Goal: Transaction & Acquisition: Book appointment/travel/reservation

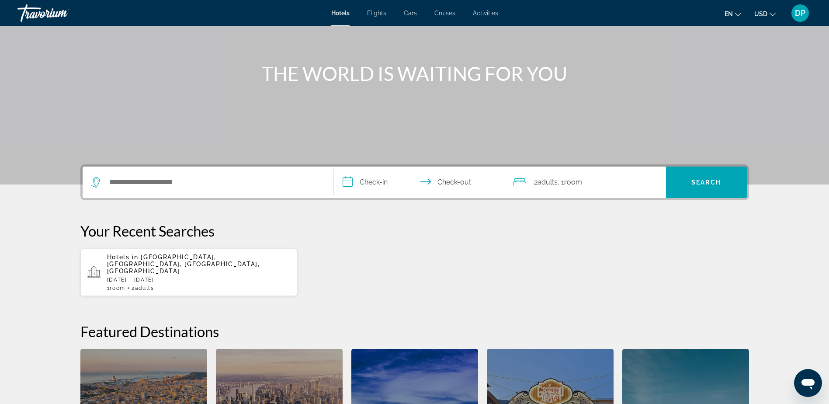
scroll to position [87, 0]
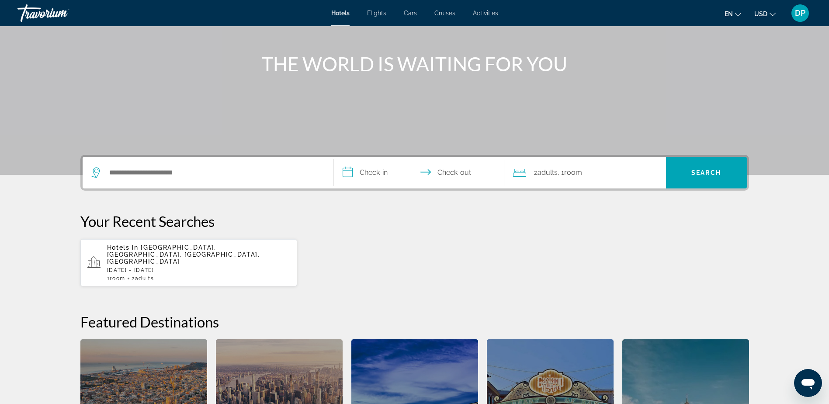
click at [139, 250] on span "Hotels in" at bounding box center [124, 247] width 34 height 7
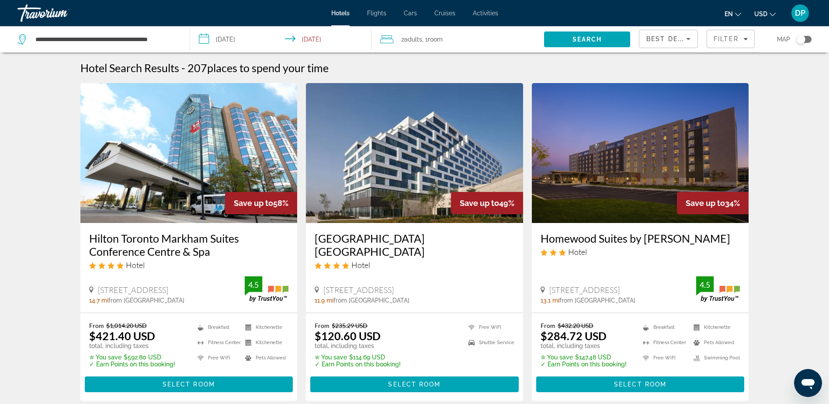
click at [239, 41] on input "**********" at bounding box center [282, 40] width 185 height 29
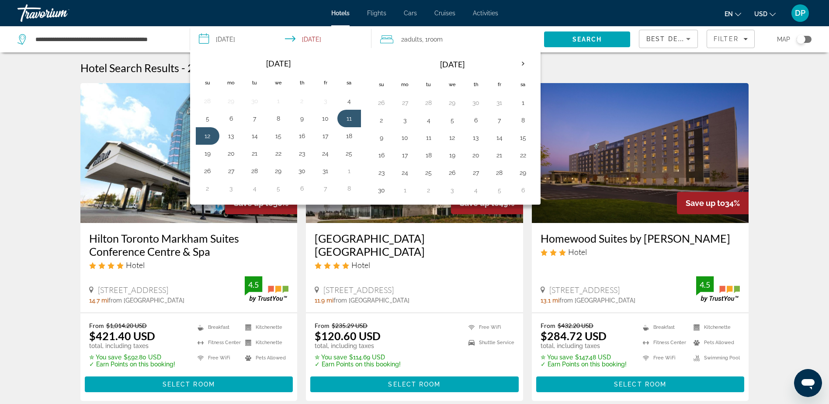
click at [720, 87] on img "Main content" at bounding box center [640, 153] width 217 height 140
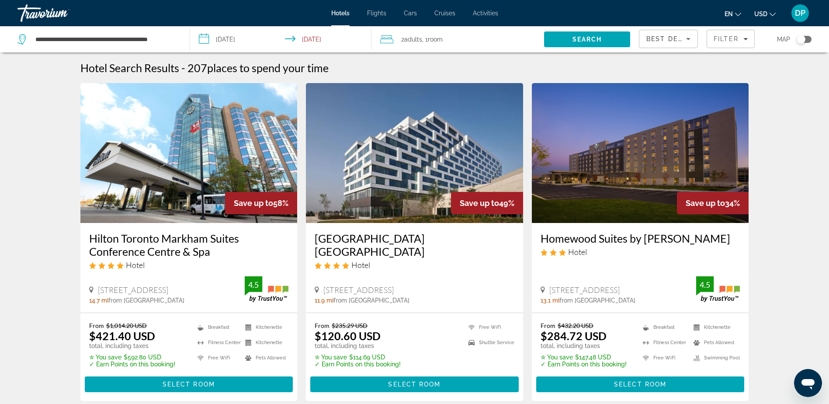
click at [804, 38] on div "Toggle map" at bounding box center [801, 39] width 9 height 9
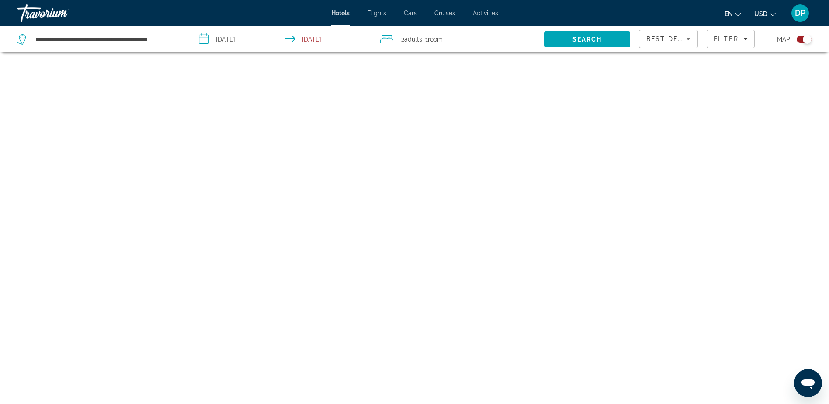
scroll to position [52, 0]
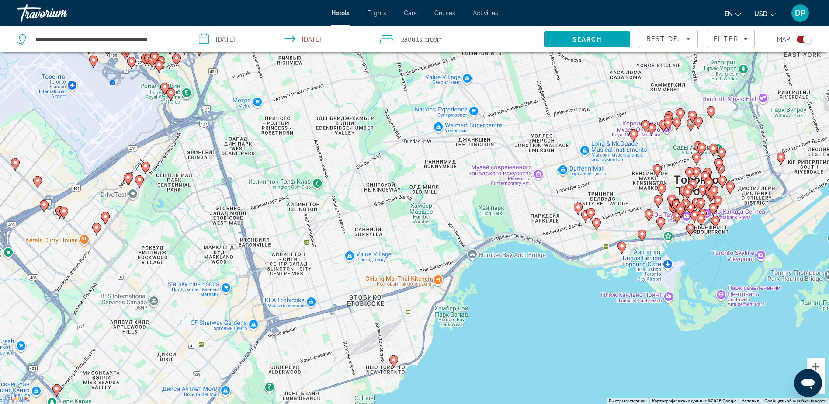
drag, startPoint x: 359, startPoint y: 291, endPoint x: 385, endPoint y: 202, distance: 93.3
click at [385, 202] on div "Чтобы активировать перетаскивание с помощью клавиатуры, нажмите Alt + Ввод. Пос…" at bounding box center [414, 202] width 829 height 404
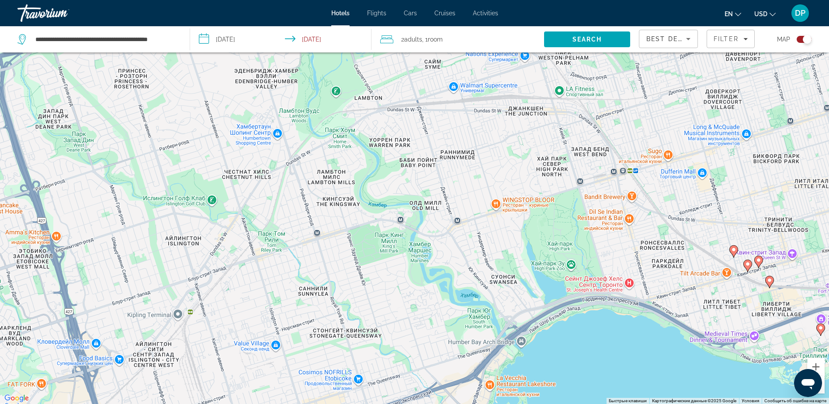
drag, startPoint x: 437, startPoint y: 209, endPoint x: 424, endPoint y: 220, distance: 17.1
click at [424, 220] on div "Чтобы активировать перетаскивание с помощью клавиатуры, нажмите Alt + Ввод. Пос…" at bounding box center [414, 202] width 829 height 404
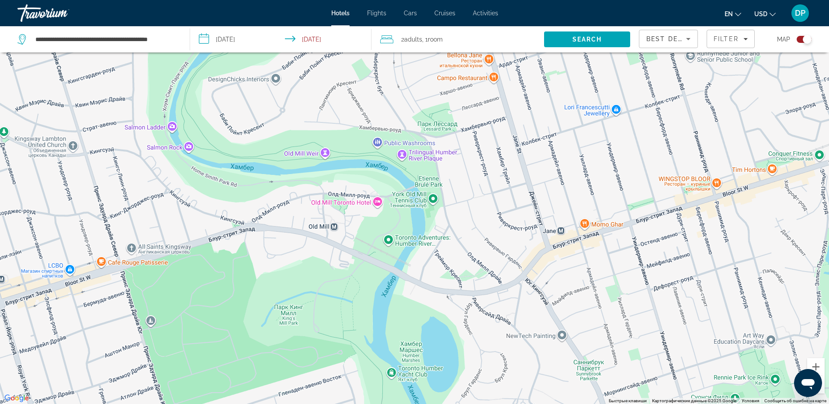
click at [379, 204] on div "Main content" at bounding box center [414, 202] width 829 height 404
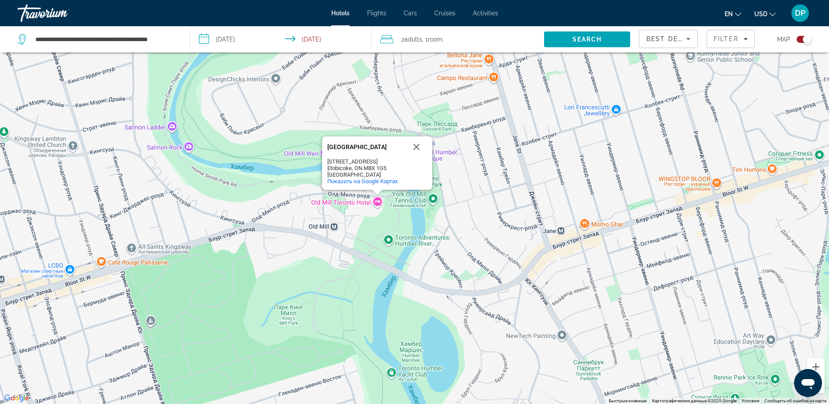
click at [340, 171] on div "[GEOGRAPHIC_DATA]" at bounding box center [366, 174] width 79 height 7
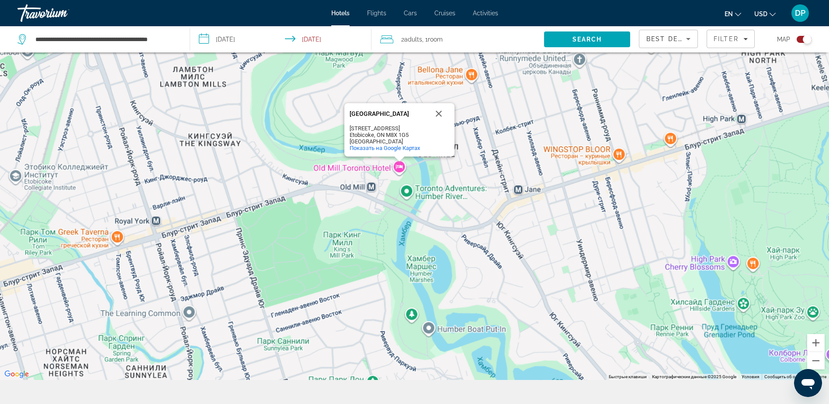
scroll to position [105, 0]
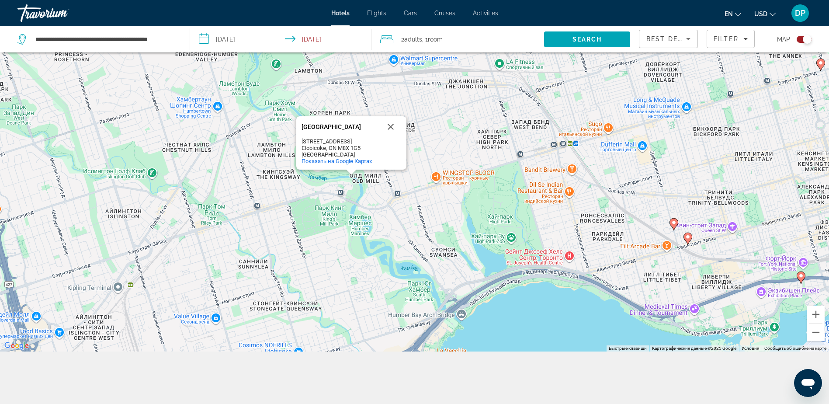
drag, startPoint x: 547, startPoint y: 200, endPoint x: 437, endPoint y: 225, distance: 112.9
click at [437, 225] on div "Чтобы активировать перетаскивание с помощью клавиатуры, нажмите Alt + Ввод. Пос…" at bounding box center [414, 150] width 829 height 404
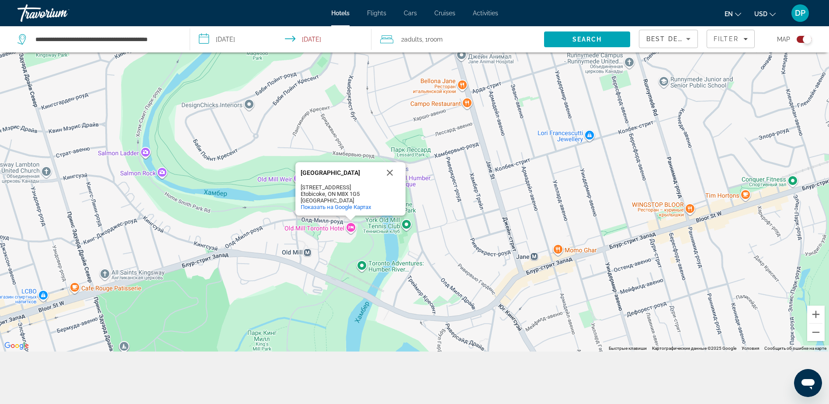
drag, startPoint x: 282, startPoint y: 201, endPoint x: 471, endPoint y: 167, distance: 191.3
click at [471, 167] on div "[GEOGRAPHIC_DATA] [GEOGRAPHIC_DATA] [STREET_ADDRESS] [GEOGRAPHIC_DATA] Показать…" at bounding box center [414, 150] width 829 height 404
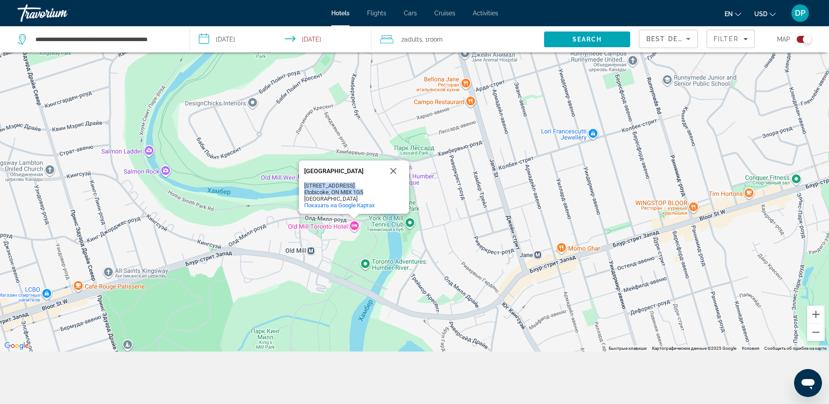
drag, startPoint x: 306, startPoint y: 185, endPoint x: 369, endPoint y: 194, distance: 64.4
click at [369, 194] on div "[STREET_ADDRESS] [GEOGRAPHIC_DATA]" at bounding box center [354, 192] width 100 height 20
drag, startPoint x: 369, startPoint y: 194, endPoint x: 327, endPoint y: 189, distance: 43.2
copy div "[STREET_ADDRESS]"
click at [424, 38] on span ", 1 Room rooms" at bounding box center [432, 39] width 21 height 12
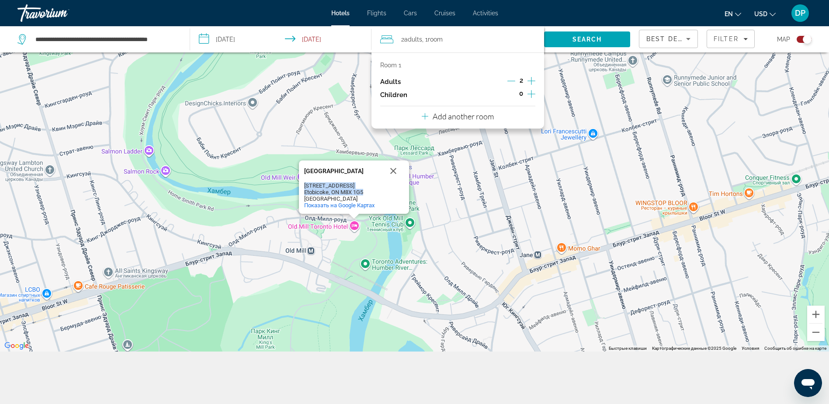
click at [512, 81] on icon "Decrement adults" at bounding box center [512, 81] width 8 height 0
click at [588, 40] on span "Search" at bounding box center [588, 39] width 30 height 7
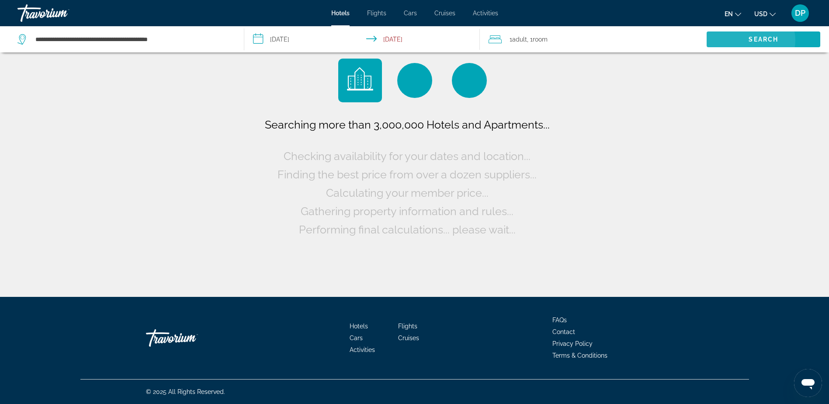
scroll to position [0, 0]
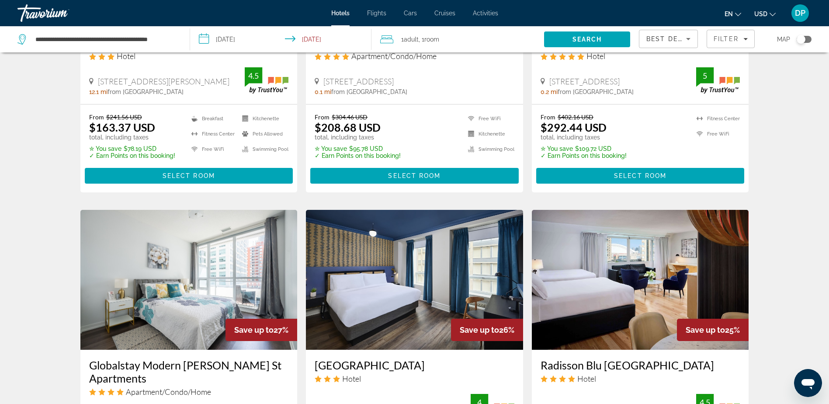
scroll to position [393, 0]
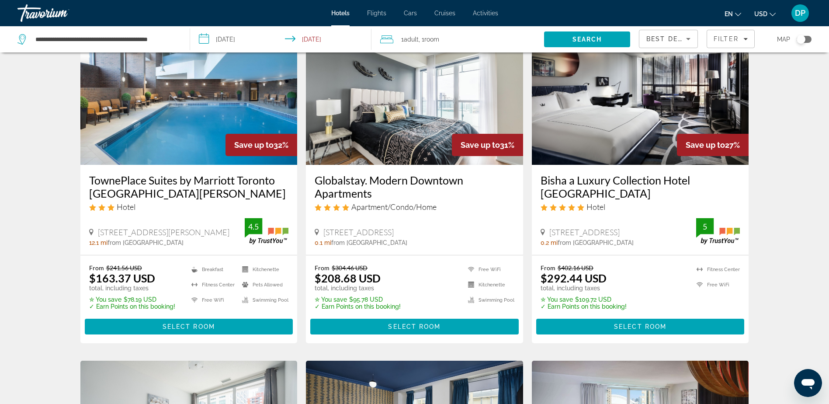
click at [803, 39] on div "Toggle map" at bounding box center [801, 39] width 9 height 9
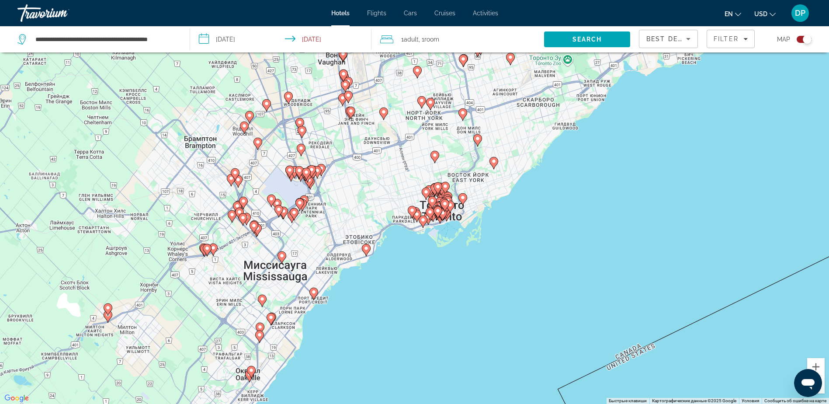
drag, startPoint x: 432, startPoint y: 187, endPoint x: 369, endPoint y: 204, distance: 65.5
click at [369, 204] on div "Чтобы активировать перетаскивание с помощью клавиатуры, нажмите Alt + Ввод. Пос…" at bounding box center [414, 202] width 829 height 404
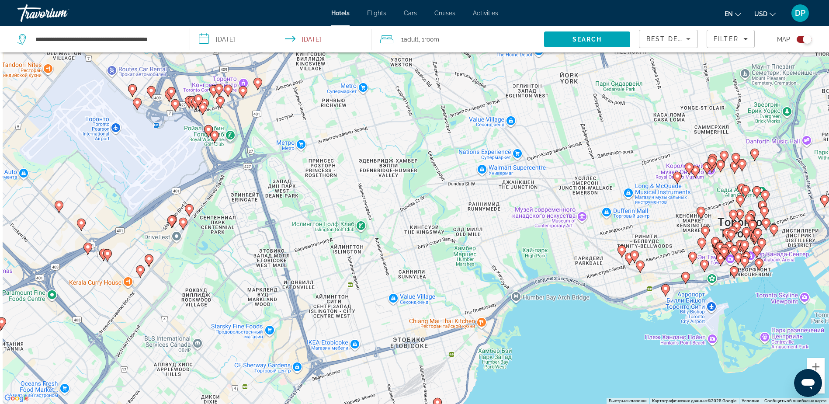
drag, startPoint x: 331, startPoint y: 199, endPoint x: 343, endPoint y: 199, distance: 12.7
click at [343, 199] on div "Чтобы активировать перетаскивание с помощью клавиатуры, нажмите Alt + Ввод. Пос…" at bounding box center [414, 202] width 829 height 404
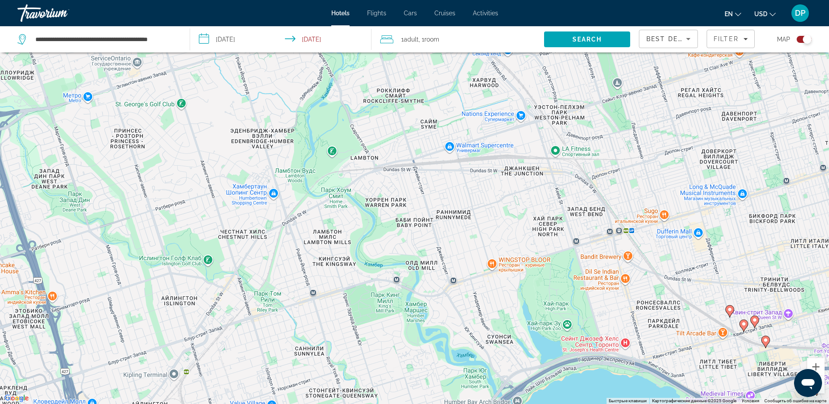
drag, startPoint x: 313, startPoint y: 235, endPoint x: 205, endPoint y: 225, distance: 109.4
click at [183, 226] on div "Чтобы активировать перетаскивание с помощью клавиатуры, нажмите Alt + Ввод. Пос…" at bounding box center [414, 202] width 829 height 404
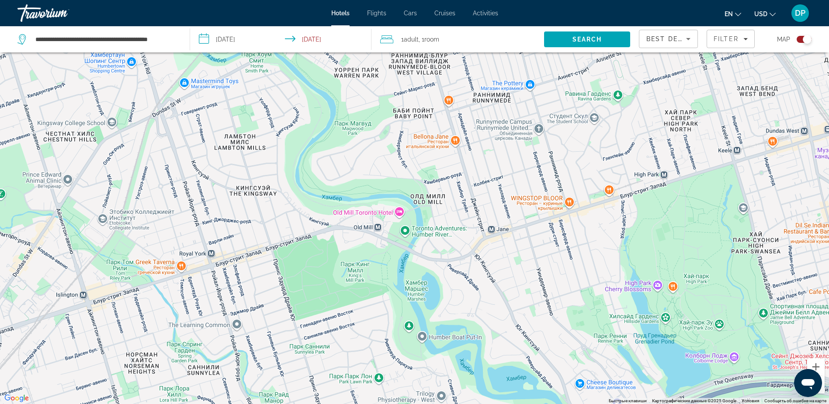
drag, startPoint x: 375, startPoint y: 290, endPoint x: 400, endPoint y: 215, distance: 78.8
click at [400, 215] on div "Чтобы активировать перетаскивание с помощью клавиатуры, нажмите Alt + Ввод. Пос…" at bounding box center [414, 202] width 829 height 404
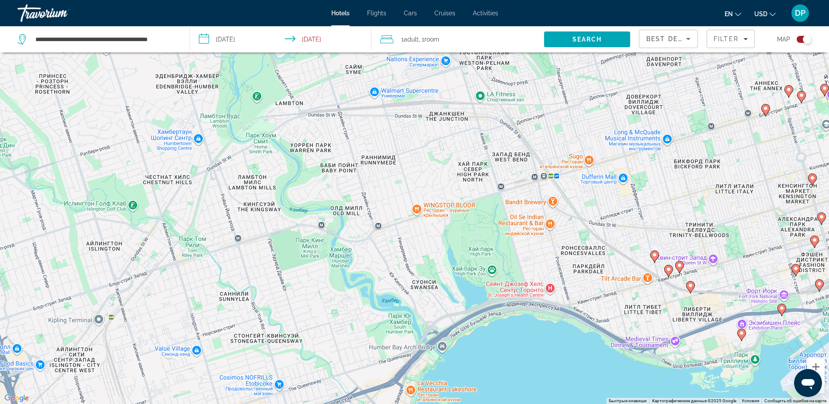
drag, startPoint x: 385, startPoint y: 234, endPoint x: 301, endPoint y: 232, distance: 84.0
click at [301, 232] on div "Чтобы активировать перетаскивание с помощью клавиатуры, нажмите Alt + Ввод. Пос…" at bounding box center [414, 202] width 829 height 404
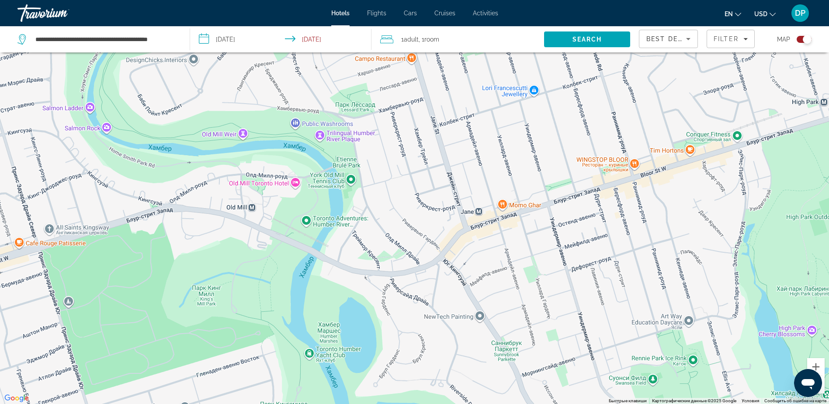
drag, startPoint x: 269, startPoint y: 212, endPoint x: 284, endPoint y: 220, distance: 17.2
click at [280, 220] on div "Main content" at bounding box center [414, 202] width 829 height 404
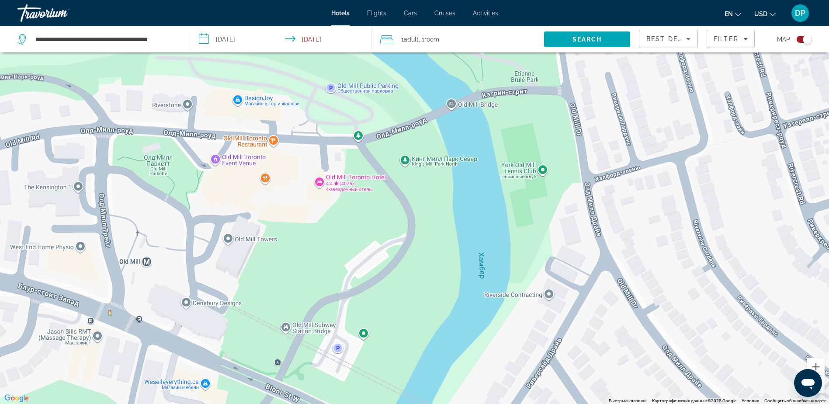
drag, startPoint x: 276, startPoint y: 214, endPoint x: 272, endPoint y: 228, distance: 14.7
click at [272, 228] on div "Main content" at bounding box center [414, 202] width 829 height 404
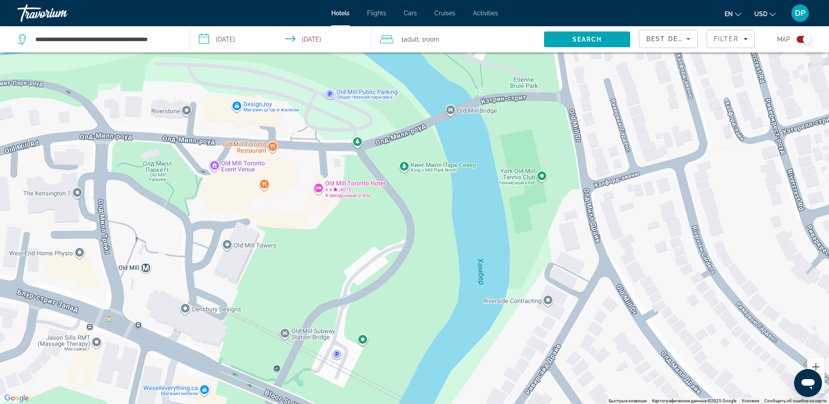
click at [320, 190] on div "Main content" at bounding box center [414, 202] width 829 height 404
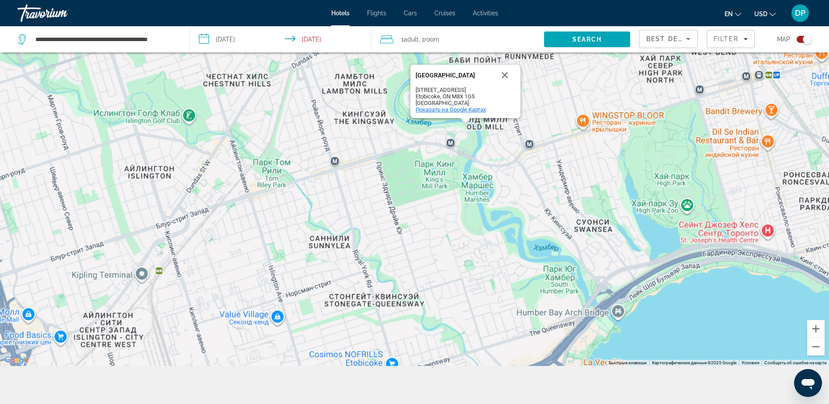
scroll to position [105, 0]
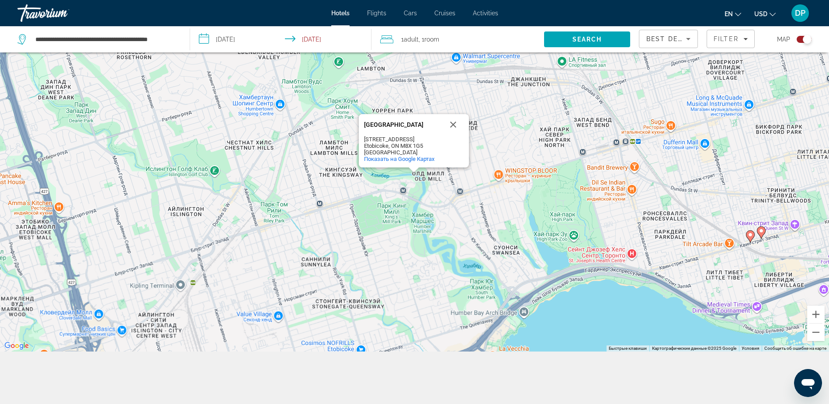
drag, startPoint x: 523, startPoint y: 193, endPoint x: 504, endPoint y: 214, distance: 28.5
click at [504, 214] on div "Чтобы активировать перетаскивание с помощью клавиатуры, нажмите Alt + Ввод. Пос…" at bounding box center [414, 150] width 829 height 404
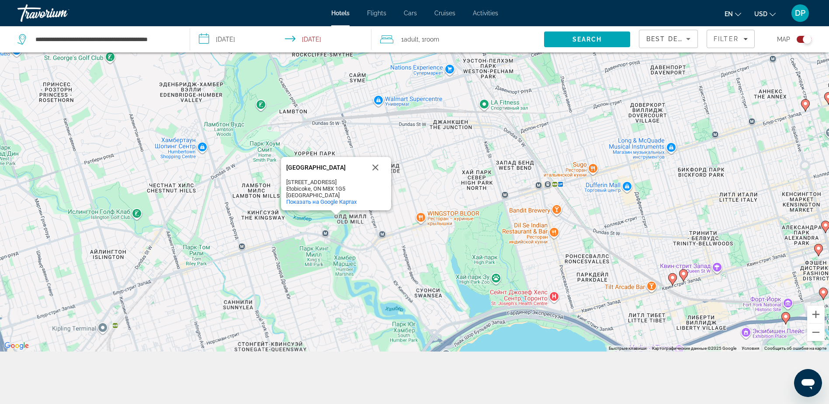
drag, startPoint x: 536, startPoint y: 228, endPoint x: 503, endPoint y: 245, distance: 36.6
click at [503, 245] on div "Чтобы активировать перетаскивание с помощью клавиатуры, нажмите Alt + Ввод. Пос…" at bounding box center [414, 150] width 829 height 404
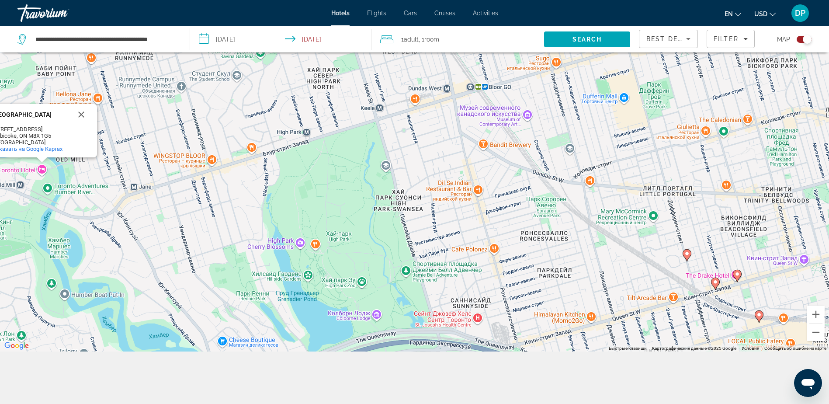
drag, startPoint x: 675, startPoint y: 189, endPoint x: 491, endPoint y: 167, distance: 185.7
click at [491, 167] on div "Чтобы активировать перетаскивание с помощью клавиатуры, нажмите Alt + Ввод. Пос…" at bounding box center [414, 150] width 829 height 404
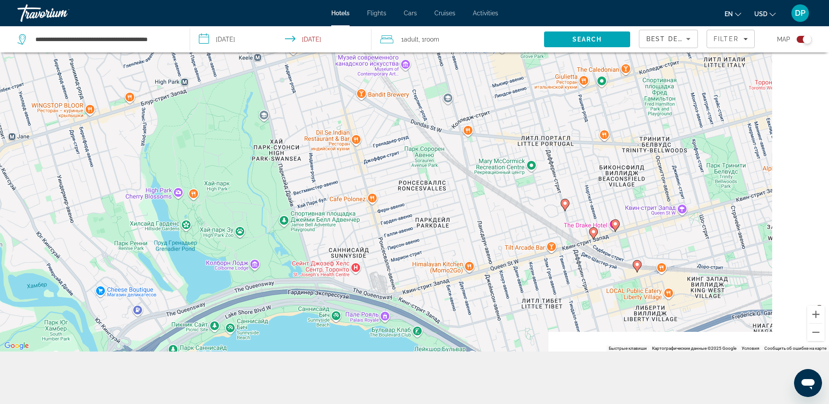
drag, startPoint x: 645, startPoint y: 263, endPoint x: 524, endPoint y: 212, distance: 131.1
click at [524, 212] on div "Чтобы активировать перетаскивание с помощью клавиатуры, нажмите Alt + Ввод. Пос…" at bounding box center [414, 150] width 829 height 404
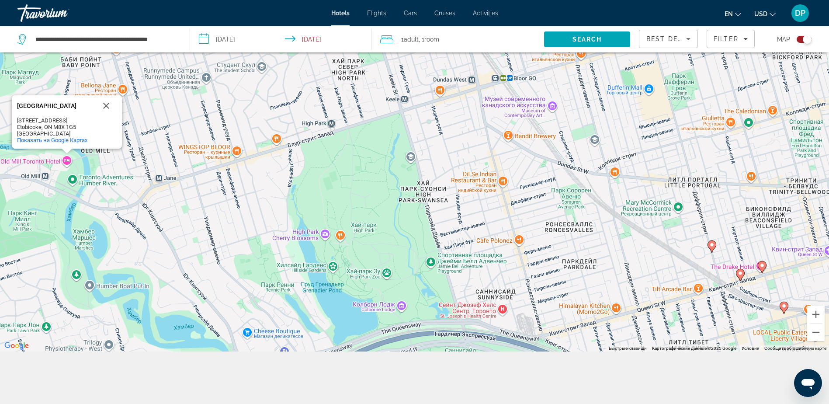
drag, startPoint x: 563, startPoint y: 226, endPoint x: 651, endPoint y: 246, distance: 89.7
click at [651, 246] on div "Чтобы активировать перетаскивание с помощью клавиатуры, нажмите Alt + Ввод. Пос…" at bounding box center [414, 150] width 829 height 404
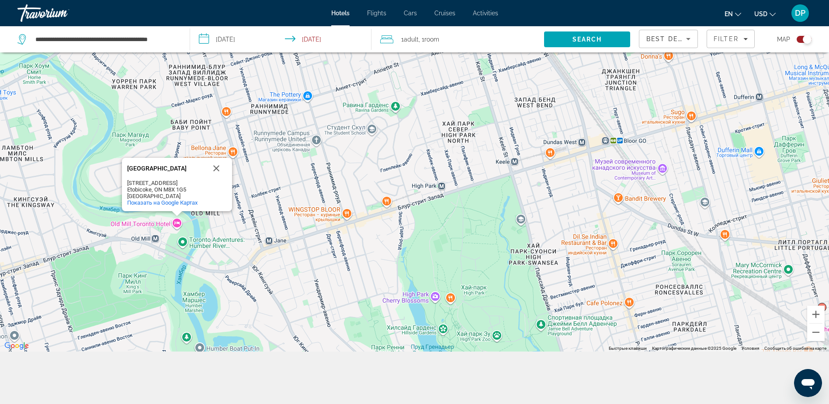
drag, startPoint x: 602, startPoint y: 205, endPoint x: 699, endPoint y: 264, distance: 113.1
click at [699, 264] on div "Чтобы активировать перетаскивание с помощью клавиатуры, нажмите Alt + Ввод. Пос…" at bounding box center [414, 150] width 829 height 404
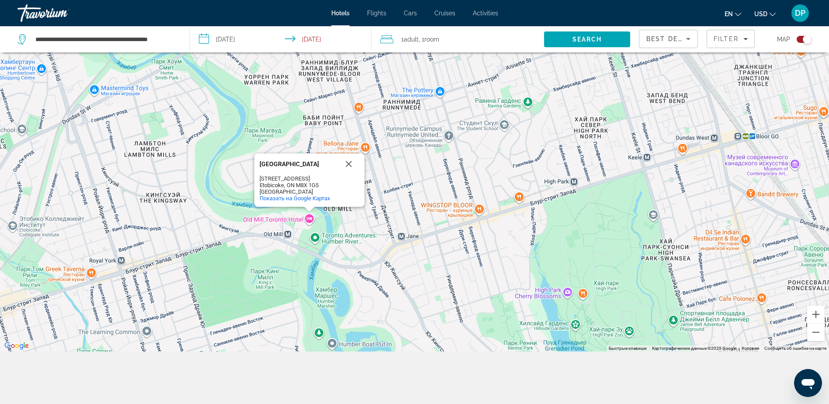
drag, startPoint x: 390, startPoint y: 225, endPoint x: 457, endPoint y: 223, distance: 66.9
click at [457, 223] on div "Чтобы активировать перетаскивание с помощью клавиатуры, нажмите Alt + Ввод. Пос…" at bounding box center [414, 150] width 829 height 404
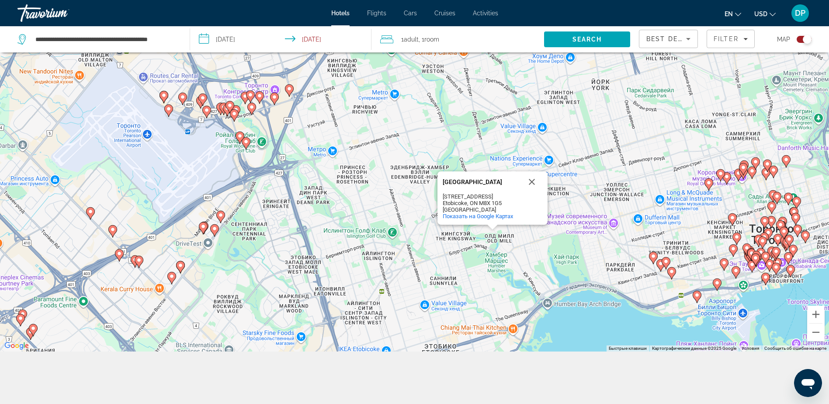
drag, startPoint x: 279, startPoint y: 203, endPoint x: 343, endPoint y: 221, distance: 66.7
click at [343, 221] on div "Чтобы активировать перетаскивание с помощью клавиатуры, нажмите Alt + Ввод. Пос…" at bounding box center [414, 150] width 829 height 404
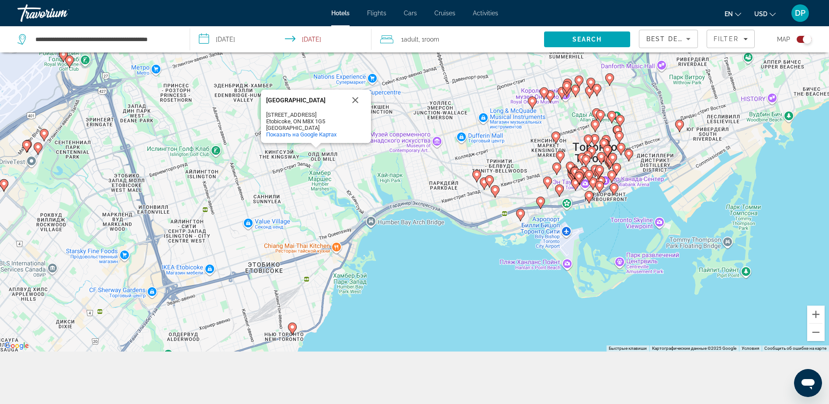
drag, startPoint x: 368, startPoint y: 227, endPoint x: 107, endPoint y: 108, distance: 287.2
click at [72, 95] on div "Чтобы активировать перетаскивание с помощью клавиатуры, нажмите Alt + Ввод. Пос…" at bounding box center [414, 150] width 829 height 404
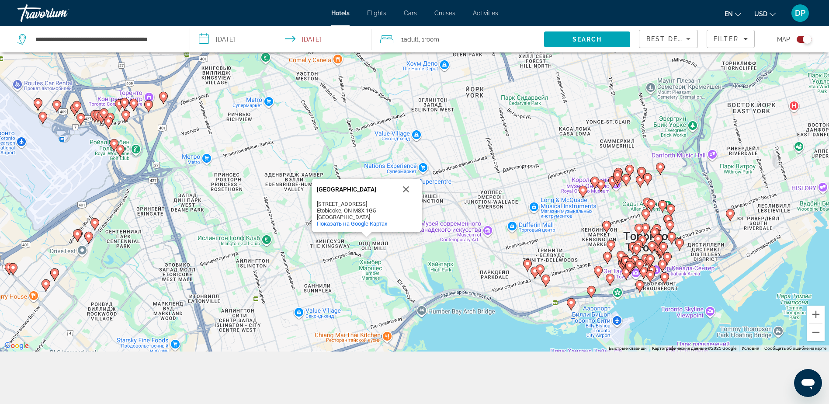
drag, startPoint x: 282, startPoint y: 128, endPoint x: 306, endPoint y: 216, distance: 91.6
click at [345, 240] on div "Чтобы активировать перетаскивание с помощью клавиатуры, нажмите Alt + Ввод. Пос…" at bounding box center [414, 150] width 829 height 404
drag, startPoint x: 159, startPoint y: 127, endPoint x: 156, endPoint y: 149, distance: 22.1
click at [155, 148] on div "Чтобы активировать перетаскивание с помощью клавиатуры, нажмите Alt + Ввод. Пос…" at bounding box center [414, 150] width 829 height 404
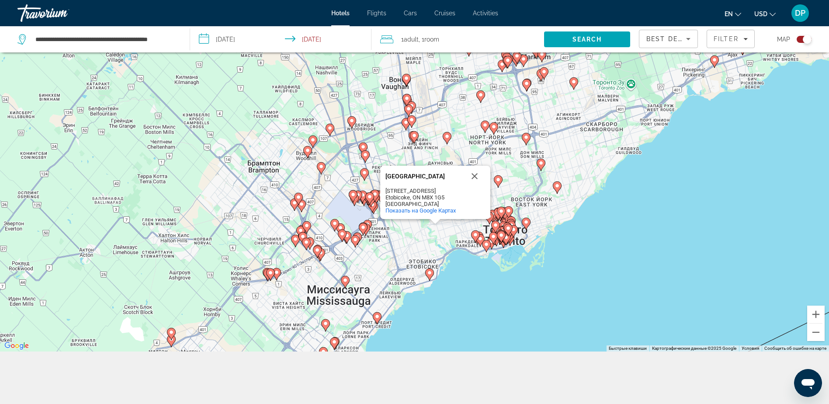
drag, startPoint x: 186, startPoint y: 163, endPoint x: 337, endPoint y: 168, distance: 150.9
click at [337, 168] on div "Чтобы активировать перетаскивание с помощью клавиатуры, нажмите Alt + Ввод. Пос…" at bounding box center [414, 150] width 829 height 404
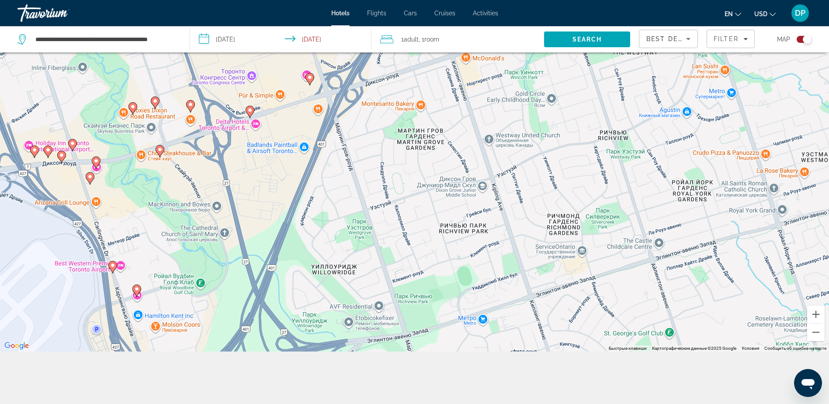
drag, startPoint x: 328, startPoint y: 149, endPoint x: 174, endPoint y: 191, distance: 160.4
click at [169, 189] on div "Чтобы активировать перетаскивание с помощью клавиатуры, нажмите Alt + Ввод. Пос…" at bounding box center [414, 150] width 829 height 404
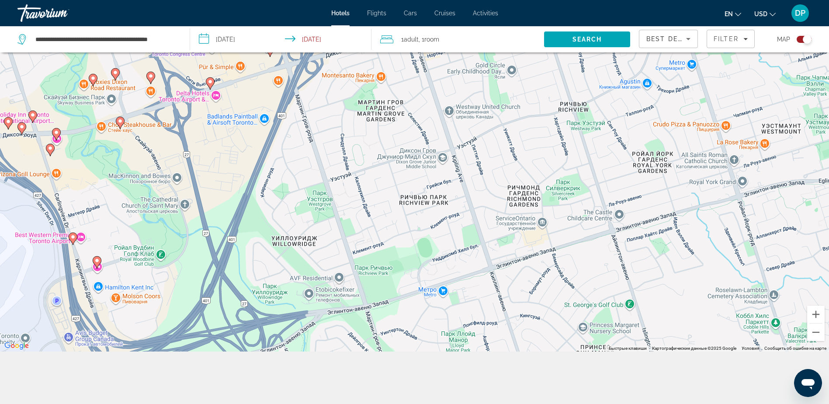
drag, startPoint x: 233, startPoint y: 155, endPoint x: 217, endPoint y: 131, distance: 28.4
click at [218, 131] on div "Чтобы активировать перетаскивание с помощью клавиатуры, нажмите Alt + Ввод. Пос…" at bounding box center [414, 150] width 829 height 404
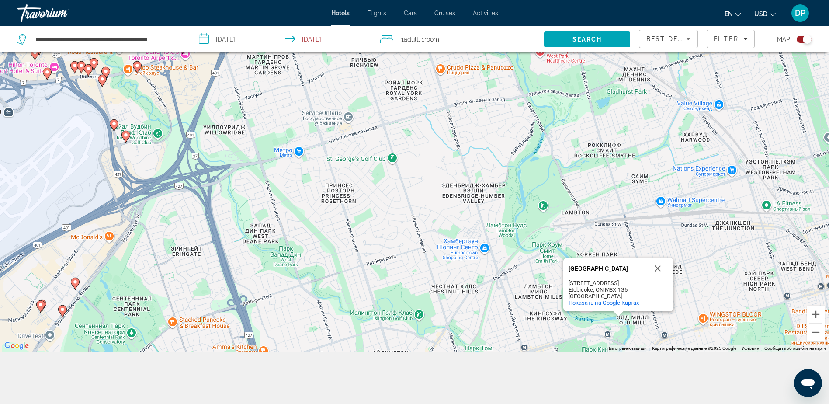
drag, startPoint x: 231, startPoint y: 153, endPoint x: 219, endPoint y: 135, distance: 21.7
click at [207, 125] on div "Чтобы активировать перетаскивание с помощью клавиатуры, нажмите Alt + Ввод. Пос…" at bounding box center [414, 150] width 829 height 404
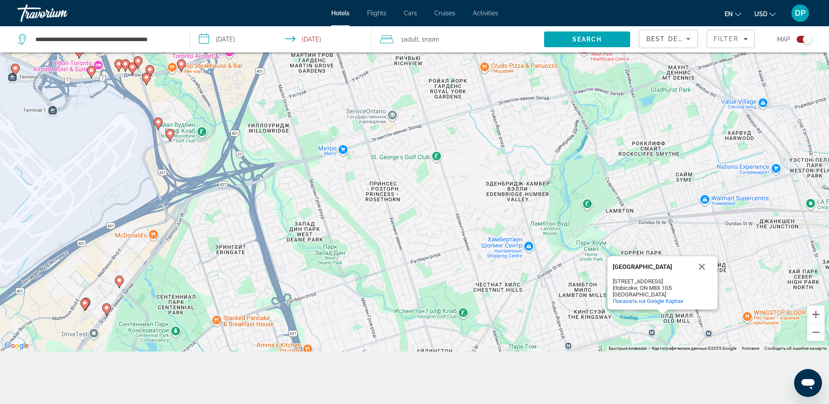
drag, startPoint x: 504, startPoint y: 234, endPoint x: 610, endPoint y: 249, distance: 107.7
click at [610, 249] on div "Чтобы активировать перетаскивание с помощью клавиатуры, нажмите Alt + Ввод. Пос…" at bounding box center [414, 150] width 829 height 404
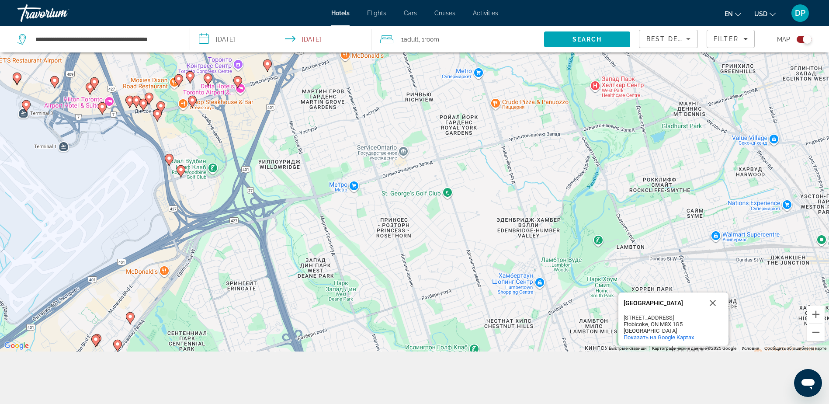
drag, startPoint x: 453, startPoint y: 202, endPoint x: 484, endPoint y: 258, distance: 64.6
click at [484, 258] on div "Чтобы активировать перетаскивание с помощью клавиатуры, нажмите Alt + Ввод. Пос…" at bounding box center [414, 150] width 829 height 404
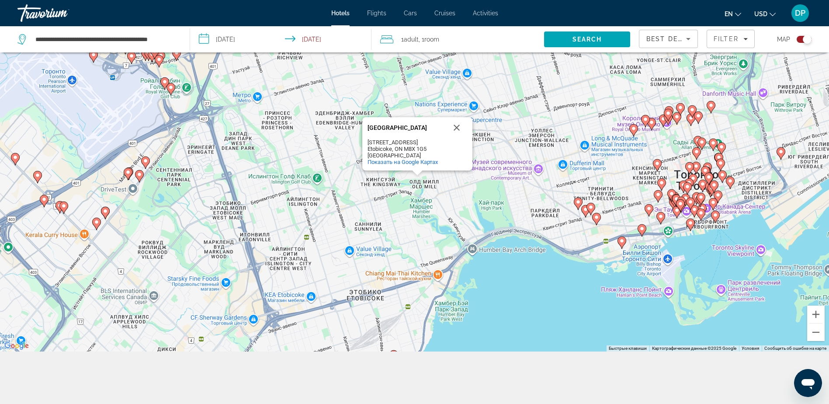
drag, startPoint x: 403, startPoint y: 227, endPoint x: 272, endPoint y: 117, distance: 171.3
click at [272, 117] on div "Чтобы активировать перетаскивание с помощью клавиатуры, нажмите Alt + Ввод. Пос…" at bounding box center [414, 150] width 829 height 404
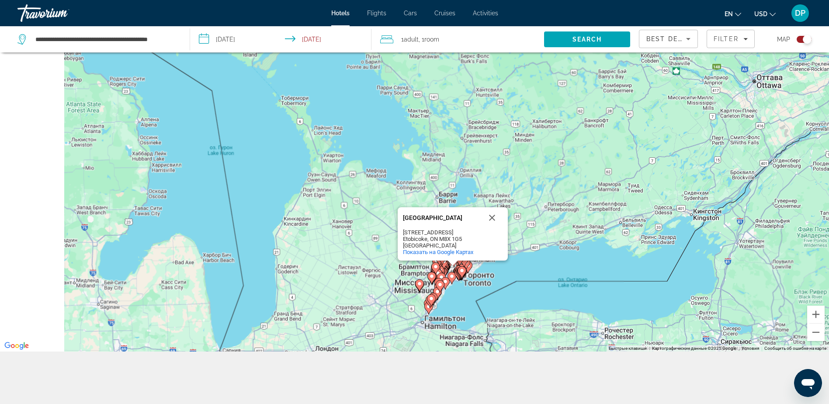
drag, startPoint x: 184, startPoint y: 171, endPoint x: 364, endPoint y: 273, distance: 207.4
click at [365, 273] on div "Чтобы активировать перетаскивание с помощью клавиатуры, нажмите Alt + Ввод. Пос…" at bounding box center [414, 150] width 829 height 404
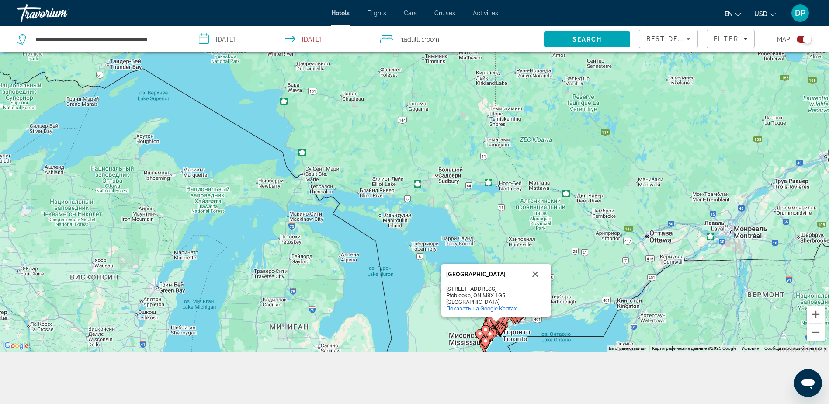
drag, startPoint x: 253, startPoint y: 201, endPoint x: 311, endPoint y: 238, distance: 69.0
click at [337, 265] on div "Чтобы активировать перетаскивание с помощью клавиатуры, нажмите Alt + Ввод. Пос…" at bounding box center [414, 150] width 829 height 404
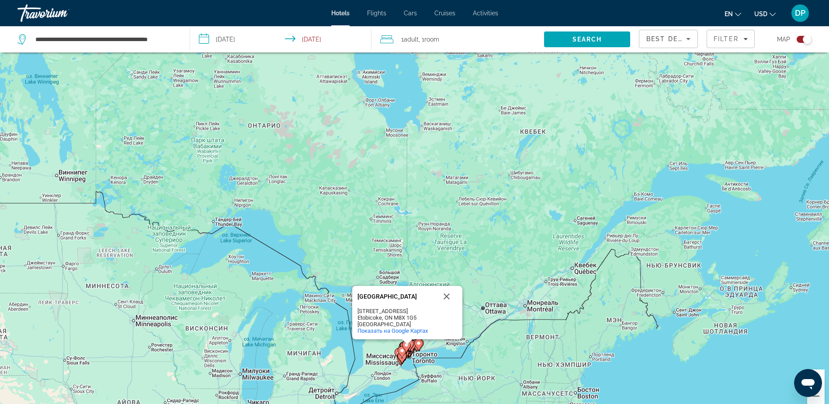
scroll to position [44, 0]
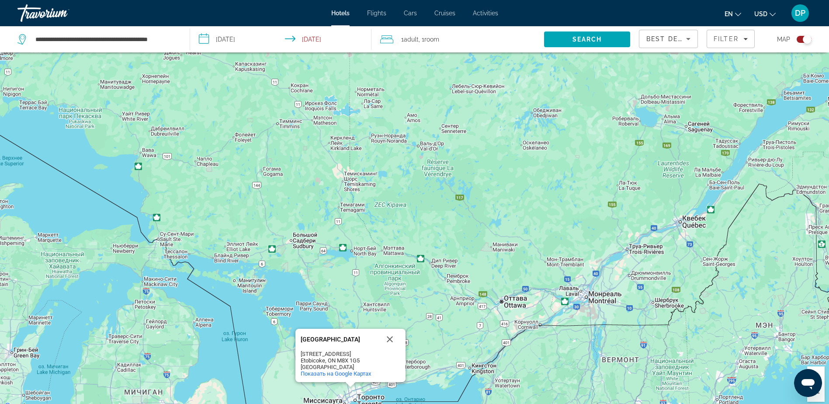
drag, startPoint x: 468, startPoint y: 221, endPoint x: 519, endPoint y: 32, distance: 195.6
click at [519, 32] on div "**********" at bounding box center [414, 236] width 829 height 456
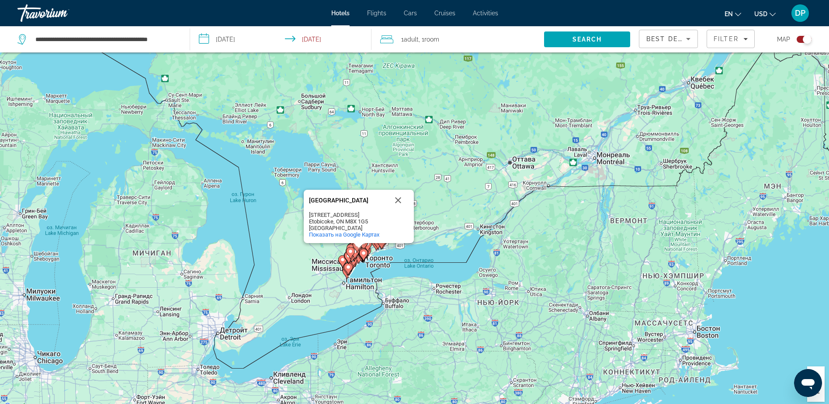
drag, startPoint x: 523, startPoint y: 142, endPoint x: 520, endPoint y: 97, distance: 45.1
click at [520, 97] on div "Чтобы активировать перетаскивание с помощью клавиатуры, нажмите Alt + Ввод. Пос…" at bounding box center [414, 210] width 829 height 404
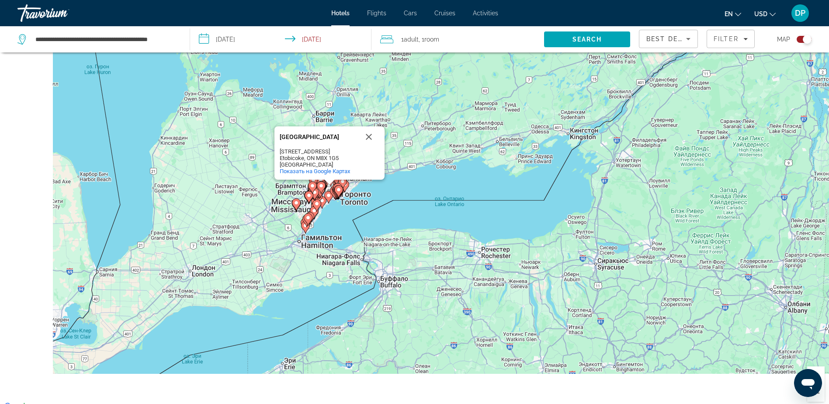
drag, startPoint x: 320, startPoint y: 173, endPoint x: 418, endPoint y: 84, distance: 131.5
click at [418, 84] on div "Чтобы активировать перетаскивание с помощью клавиатуры, нажмите Alt + Ввод. Пос…" at bounding box center [414, 210] width 829 height 404
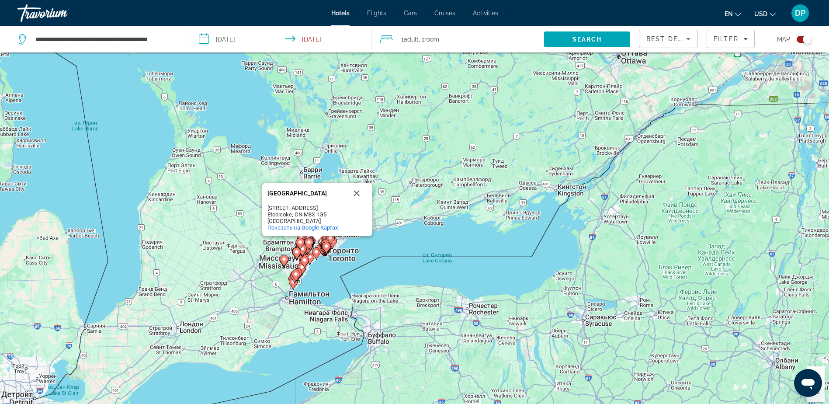
drag, startPoint x: 479, startPoint y: 151, endPoint x: 461, endPoint y: 176, distance: 30.1
click at [461, 176] on div "Чтобы активировать перетаскивание с помощью клавиатуры, нажмите Alt + Ввод. Пос…" at bounding box center [414, 210] width 829 height 404
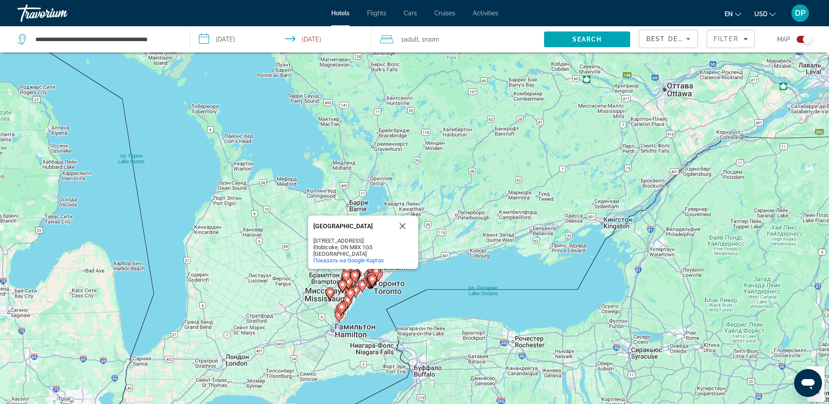
drag, startPoint x: 327, startPoint y: 84, endPoint x: 374, endPoint y: 119, distance: 59.4
click at [376, 116] on div "Чтобы активировать перетаскивание с помощью клавиатуры, нажмите Alt + Ввод. Пос…" at bounding box center [414, 210] width 829 height 404
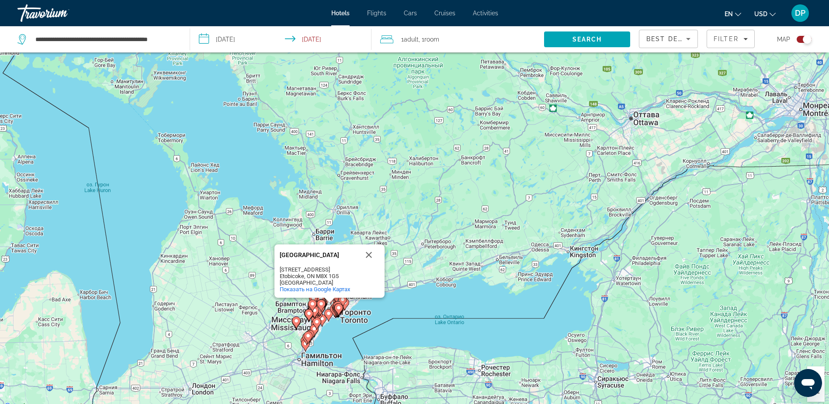
click at [529, 196] on div "Чтобы активировать перетаскивание с помощью клавиатуры, нажмите Alt + Ввод. Пос…" at bounding box center [414, 210] width 829 height 404
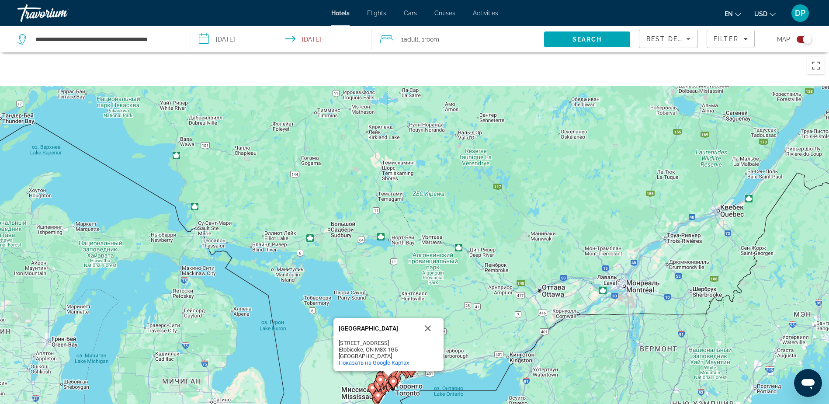
drag, startPoint x: 312, startPoint y: 129, endPoint x: 382, endPoint y: 200, distance: 99.5
click at [382, 200] on div "Чтобы активировать перетаскивание с помощью клавиатуры, нажмите Alt + Ввод. Пос…" at bounding box center [414, 254] width 829 height 404
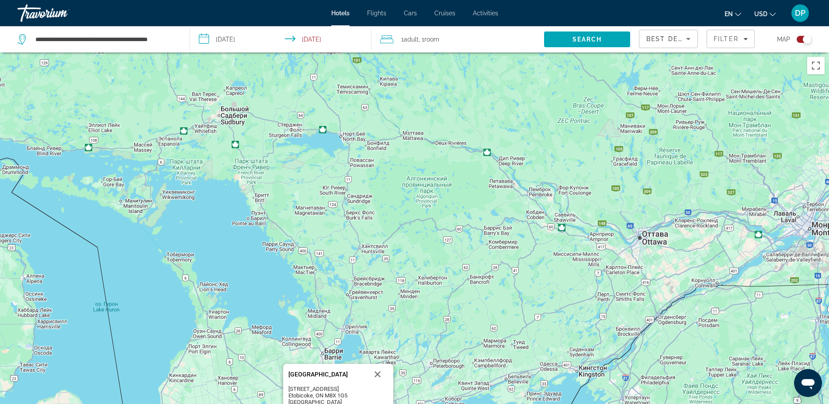
drag, startPoint x: 432, startPoint y: 299, endPoint x: 377, endPoint y: 160, distance: 149.4
click at [377, 160] on div "Чтобы активировать перетаскивание с помощью клавиатуры, нажмите Alt + Ввод. Пос…" at bounding box center [414, 254] width 829 height 404
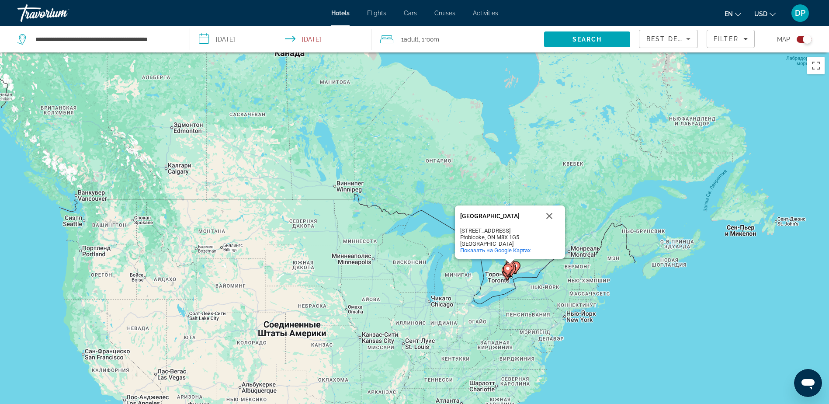
drag, startPoint x: 357, startPoint y: 146, endPoint x: 425, endPoint y: 155, distance: 68.9
click at [425, 155] on div "Чтобы активировать перетаскивание с помощью клавиатуры, нажмите Alt + Ввод. Пос…" at bounding box center [414, 254] width 829 height 404
